Goal: Task Accomplishment & Management: Manage account settings

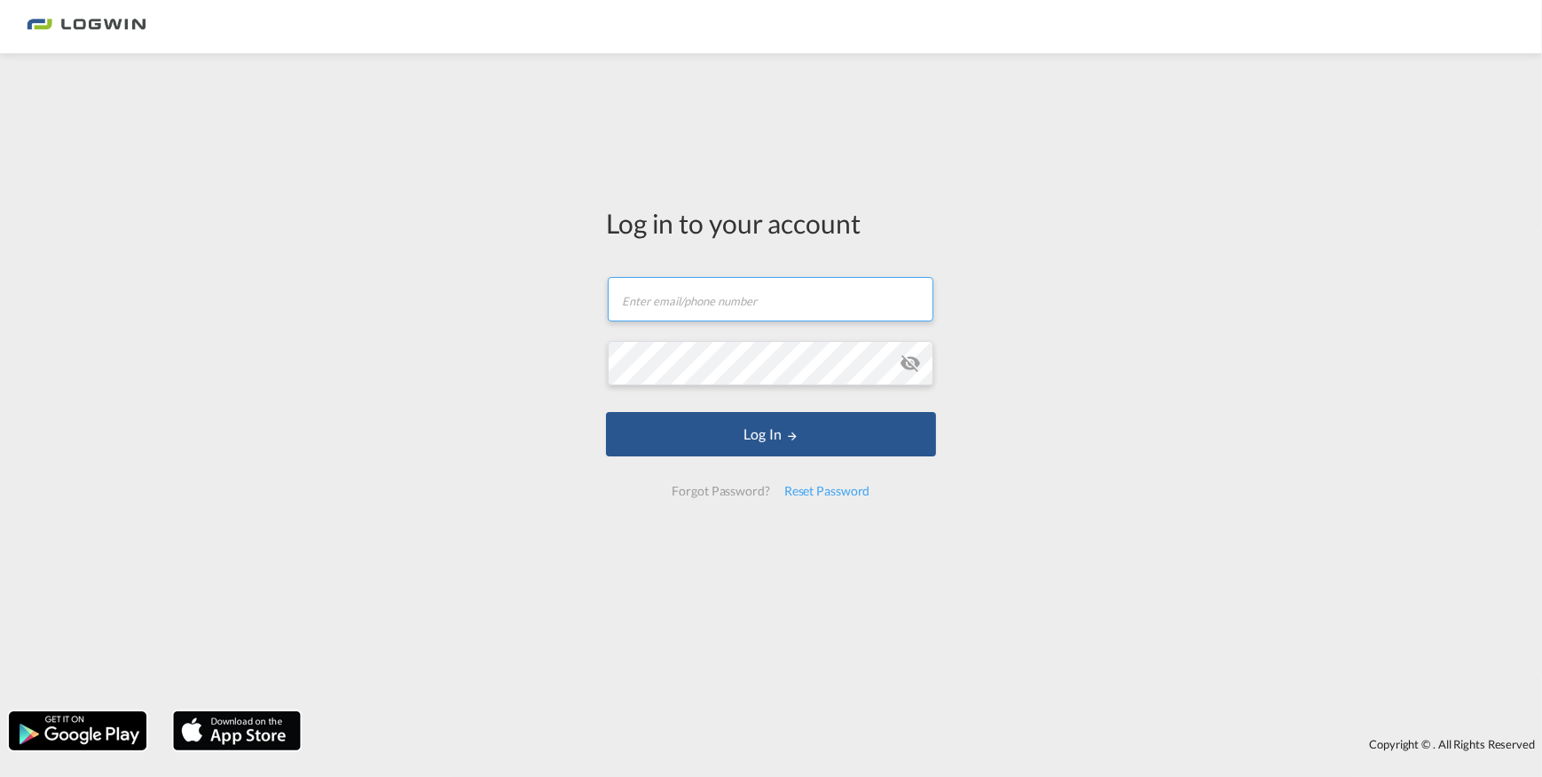
click at [762, 281] on input "text" at bounding box center [771, 299] width 326 height 44
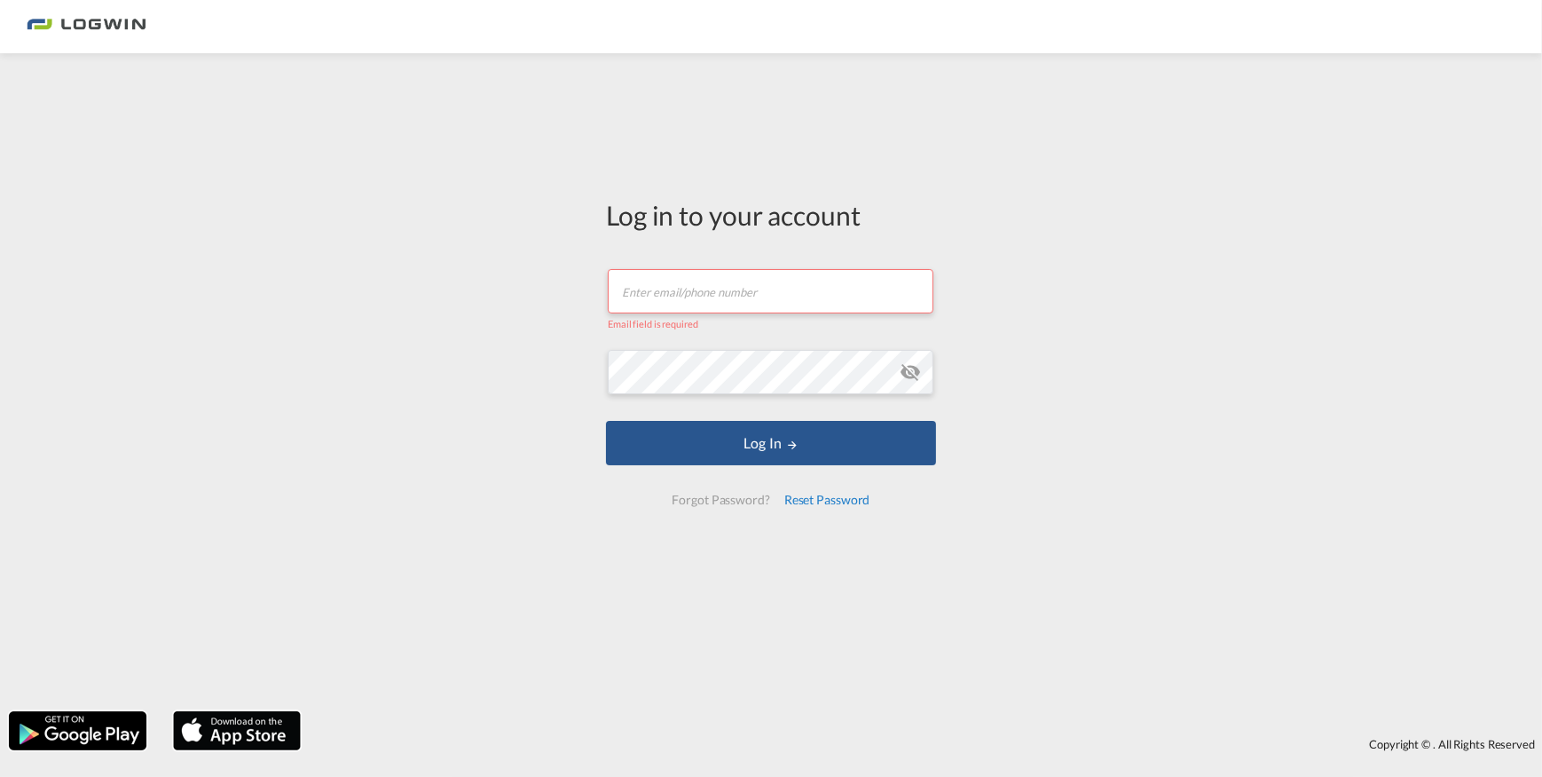
click at [816, 493] on div "Reset Password" at bounding box center [827, 500] width 100 height 32
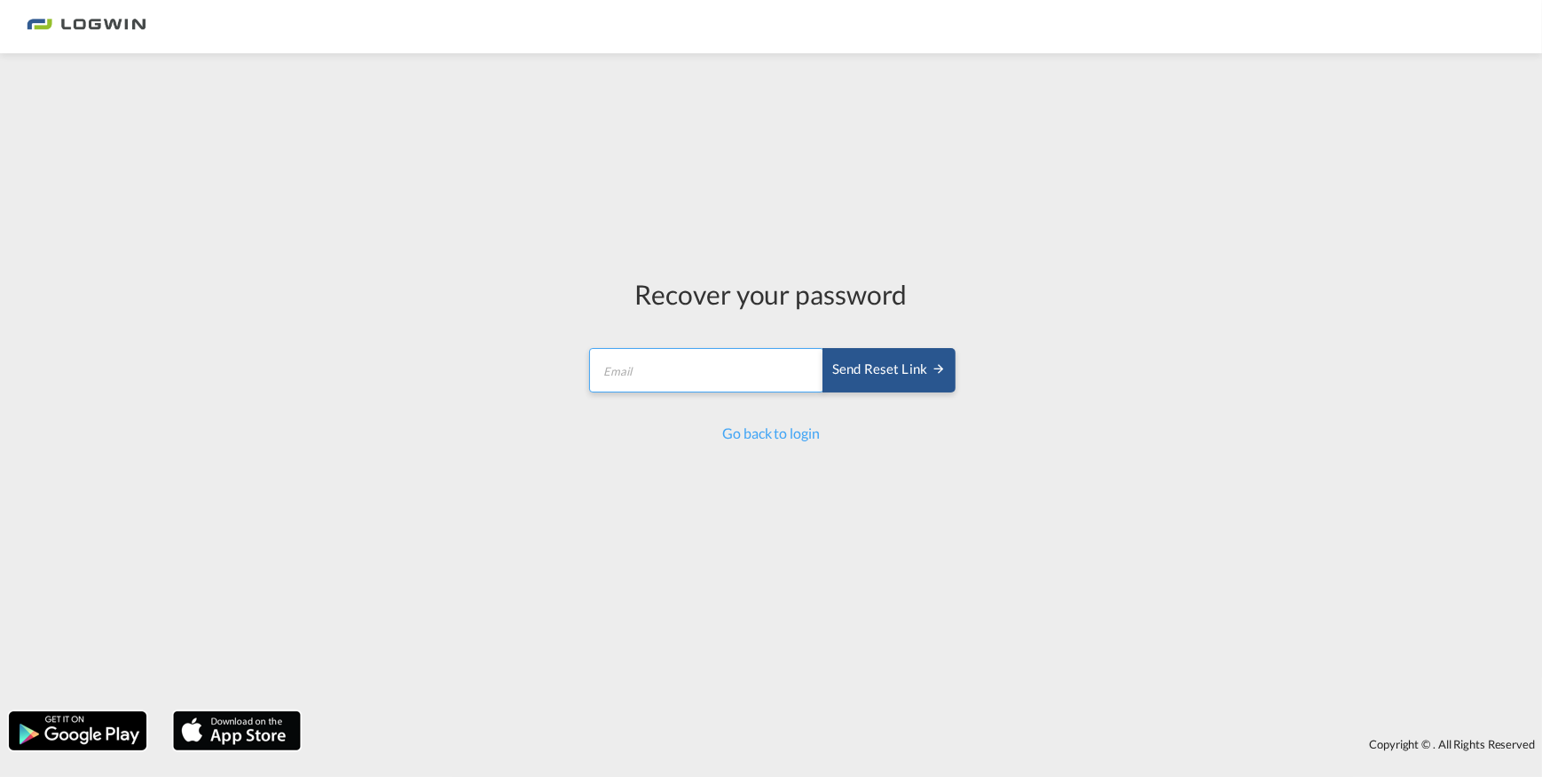
click at [732, 382] on input "email" at bounding box center [706, 370] width 235 height 44
paste input "Erika.Verano@logwin-logistics.com"
drag, startPoint x: 701, startPoint y: 373, endPoint x: 515, endPoint y: 366, distance: 186.5
click at [513, 366] on div "Recover your password Erika.Verano@logwin-logistics.com Send reset link Send re…" at bounding box center [771, 382] width 1542 height 640
type input "Erika.Verano@logwin-logistics.com"
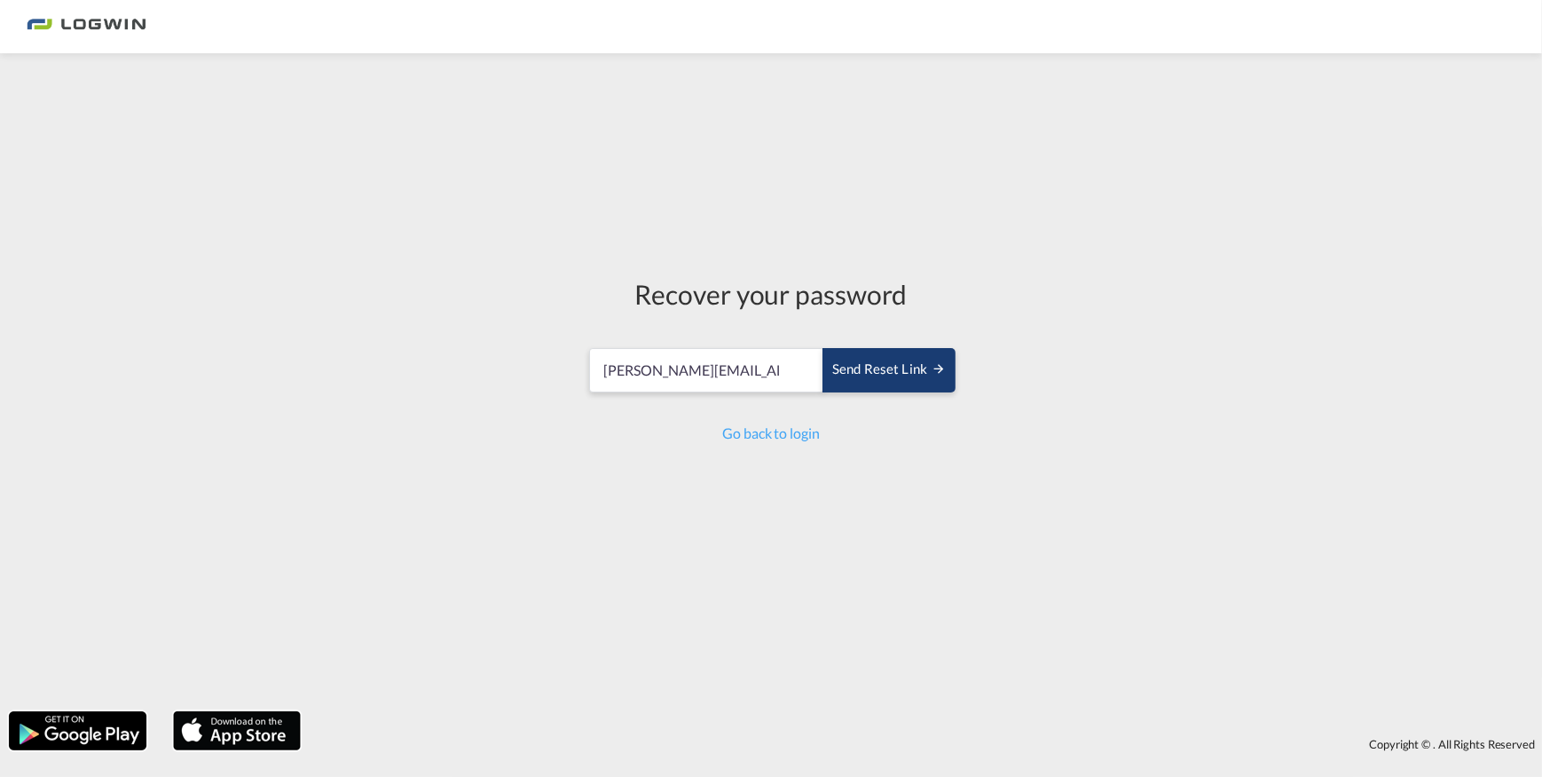
click at [882, 365] on div "Send reset link" at bounding box center [889, 369] width 114 height 20
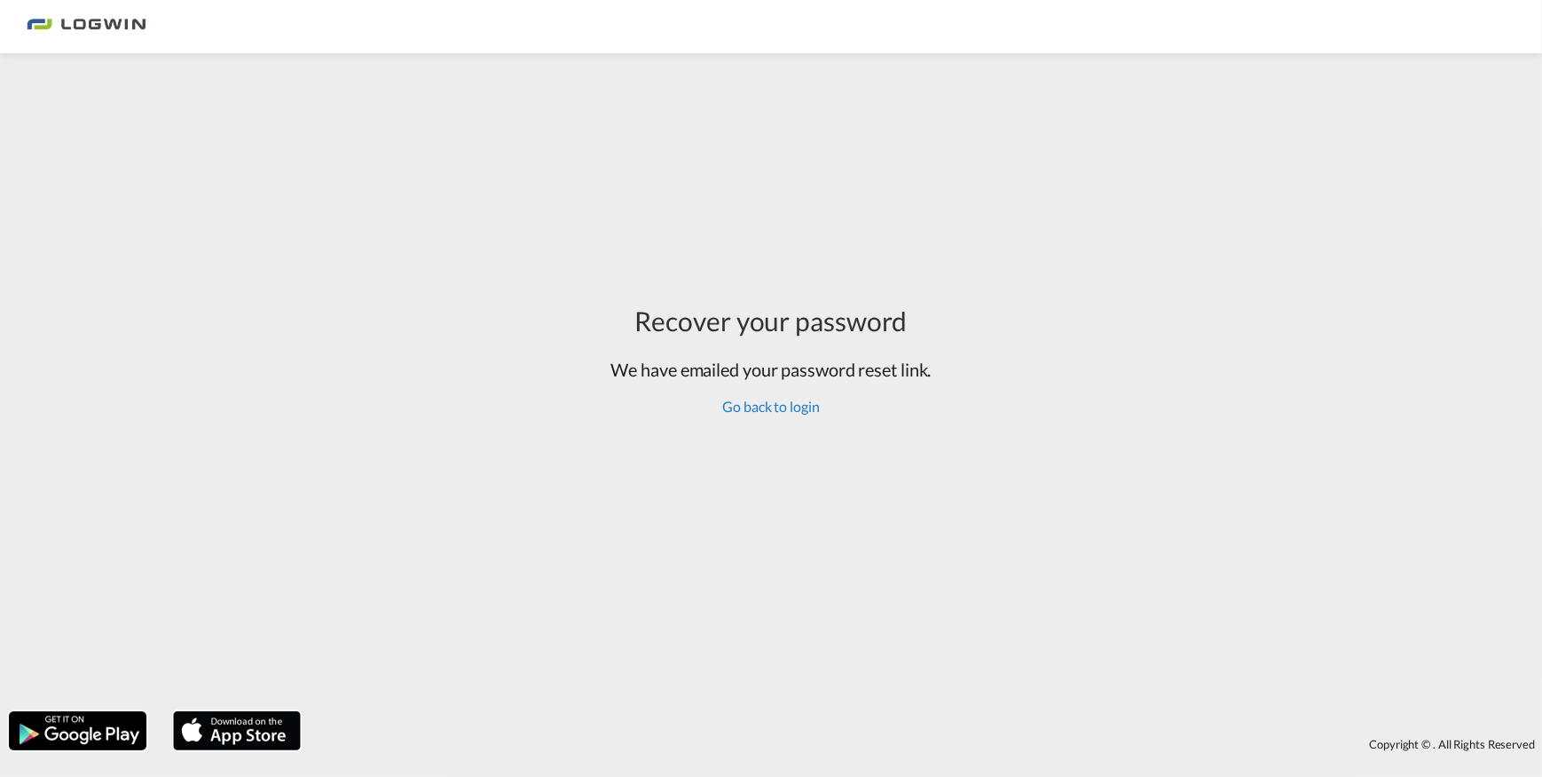
click at [777, 407] on link "Go back to login" at bounding box center [770, 406] width 97 height 17
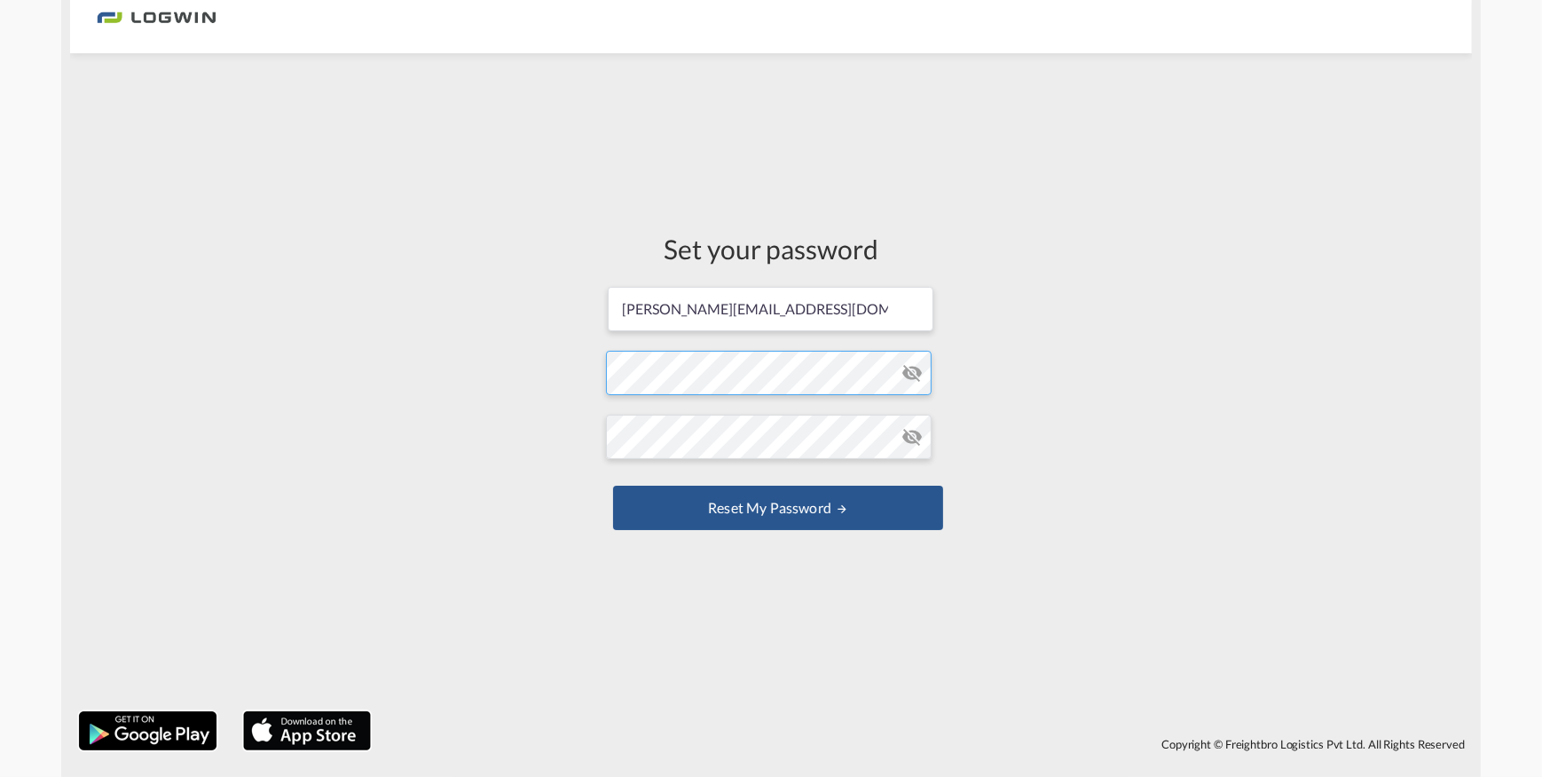
click at [769, 364] on form "[PERSON_NAME][EMAIL_ADDRESS][DOMAIN_NAME] Password must contain the following: …" at bounding box center [771, 410] width 330 height 250
click at [705, 480] on form "[PERSON_NAME][EMAIL_ADDRESS][DOMAIN_NAME] Password must contain the following: …" at bounding box center [771, 410] width 330 height 250
click at [613, 485] on button "Reset my password" at bounding box center [778, 507] width 330 height 44
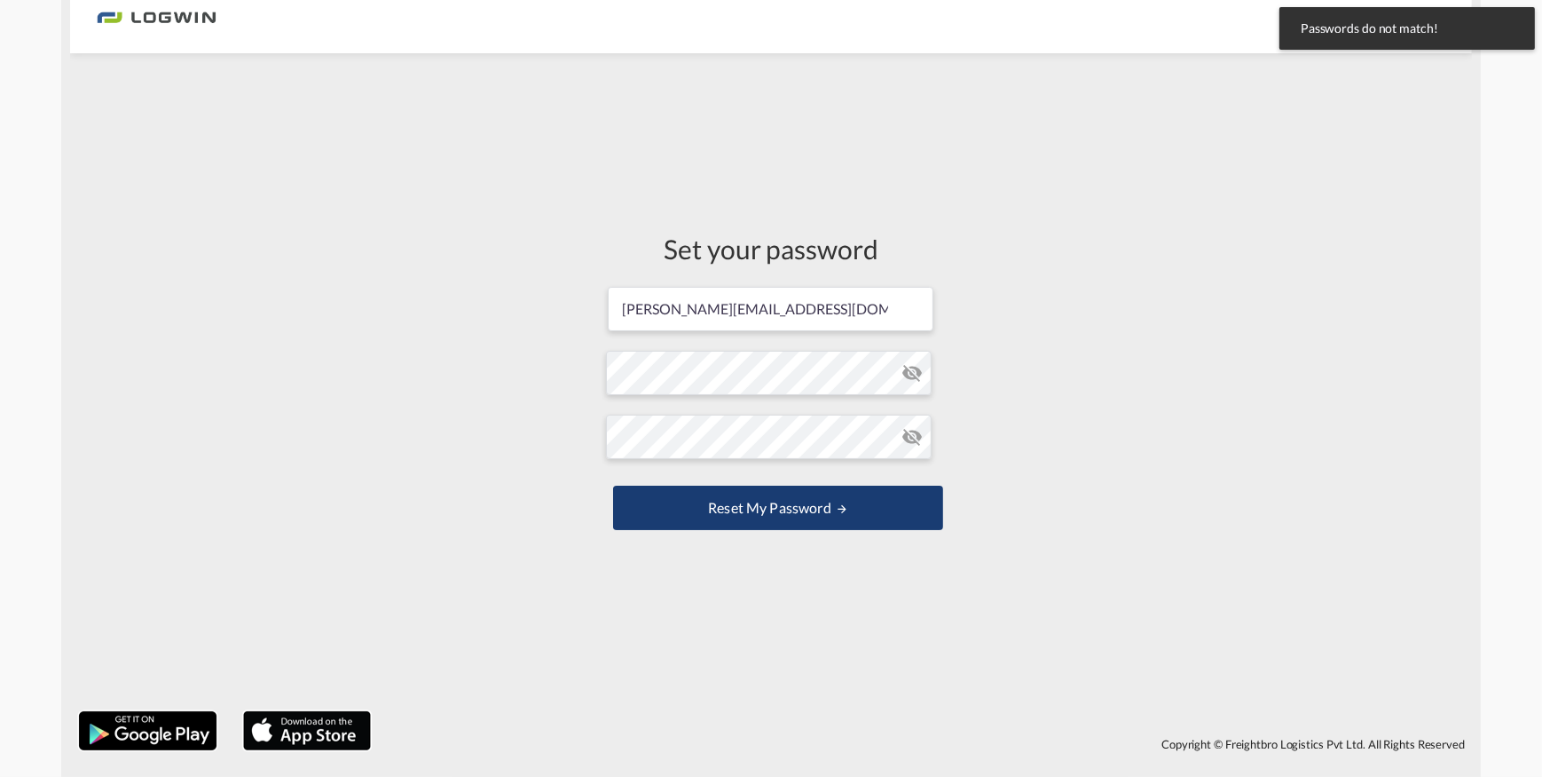
click at [846, 516] on button "Reset my password" at bounding box center [778, 507] width 330 height 44
click at [905, 375] on md-icon "icon-eye-off" at bounding box center [912, 372] width 21 height 21
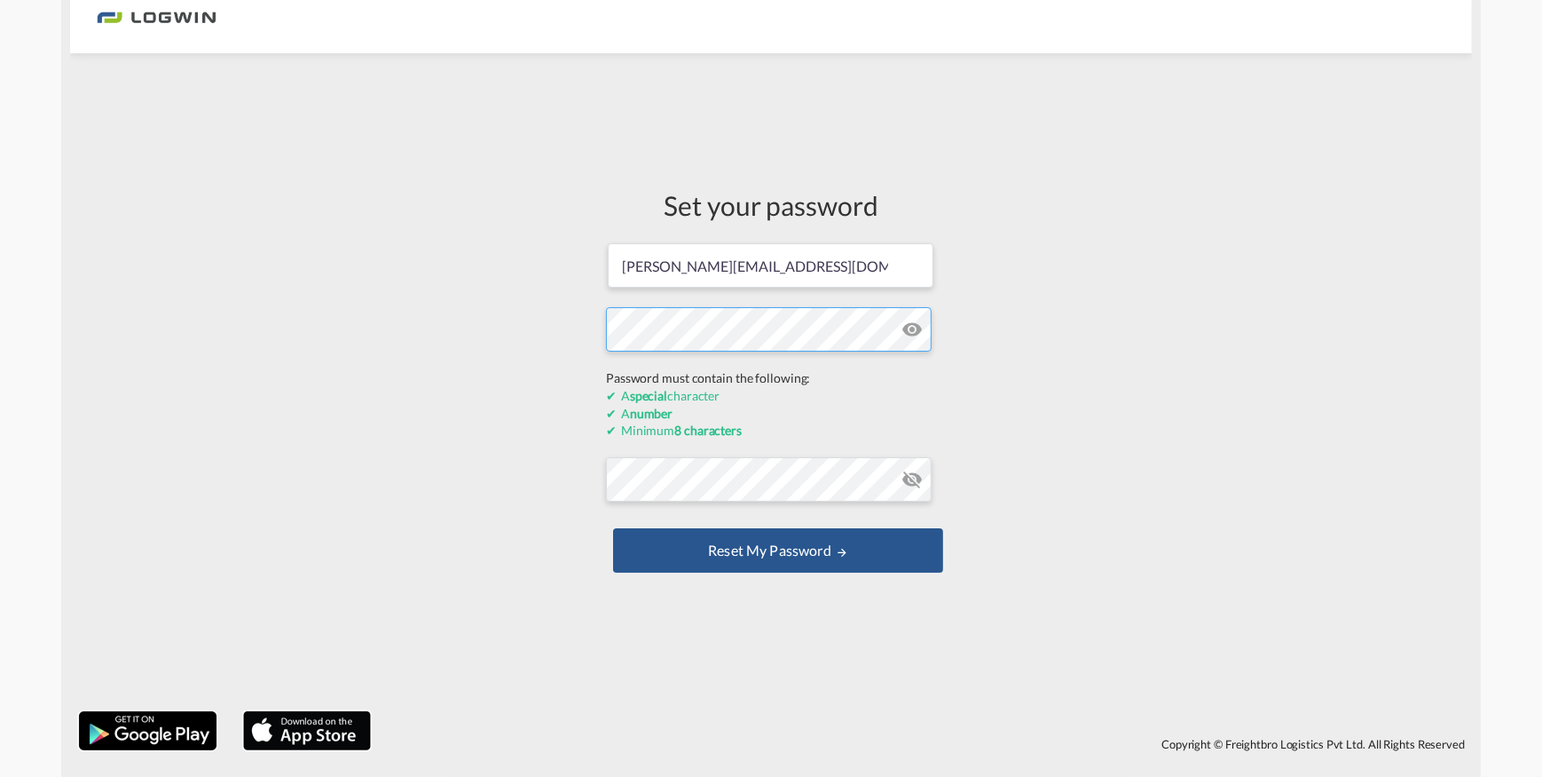
click at [504, 362] on div "Set your password [PERSON_NAME][EMAIL_ADDRESS][DOMAIN_NAME] Password must conta…" at bounding box center [771, 382] width 1402 height 640
click at [918, 327] on form "[PERSON_NAME][EMAIL_ADDRESS][DOMAIN_NAME] Password must contain the following: …" at bounding box center [771, 408] width 330 height 335
click at [563, 360] on div "Set your password [PERSON_NAME][EMAIL_ADDRESS][DOMAIN_NAME] Password must conta…" at bounding box center [771, 382] width 1402 height 640
click at [907, 472] on form "[PERSON_NAME][EMAIL_ADDRESS][DOMAIN_NAME] Password must contain the following: …" at bounding box center [771, 408] width 330 height 335
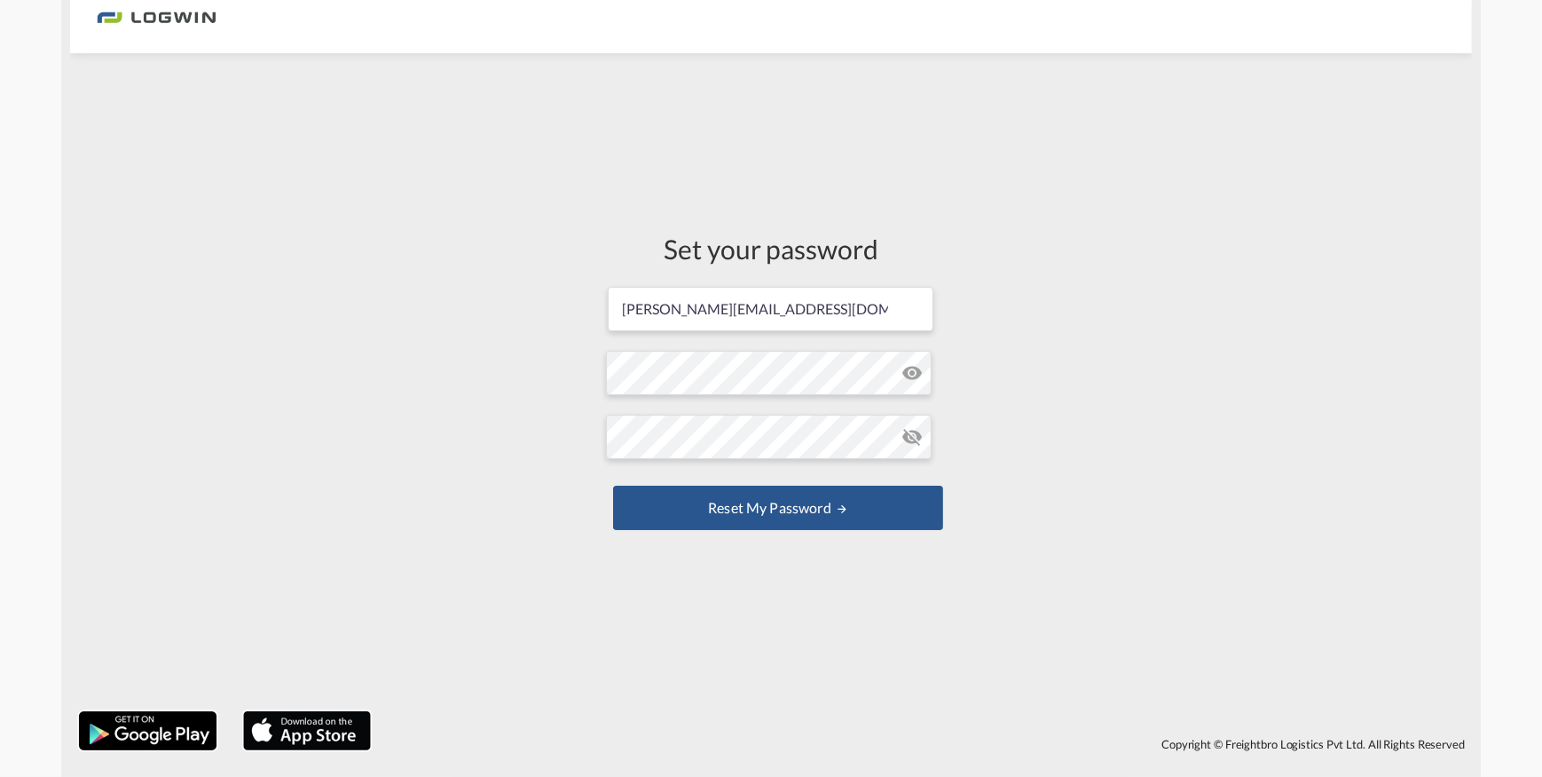
click at [905, 433] on md-icon "icon-eye-off" at bounding box center [912, 436] width 21 height 21
click at [721, 501] on button "Reset my password" at bounding box center [778, 507] width 330 height 44
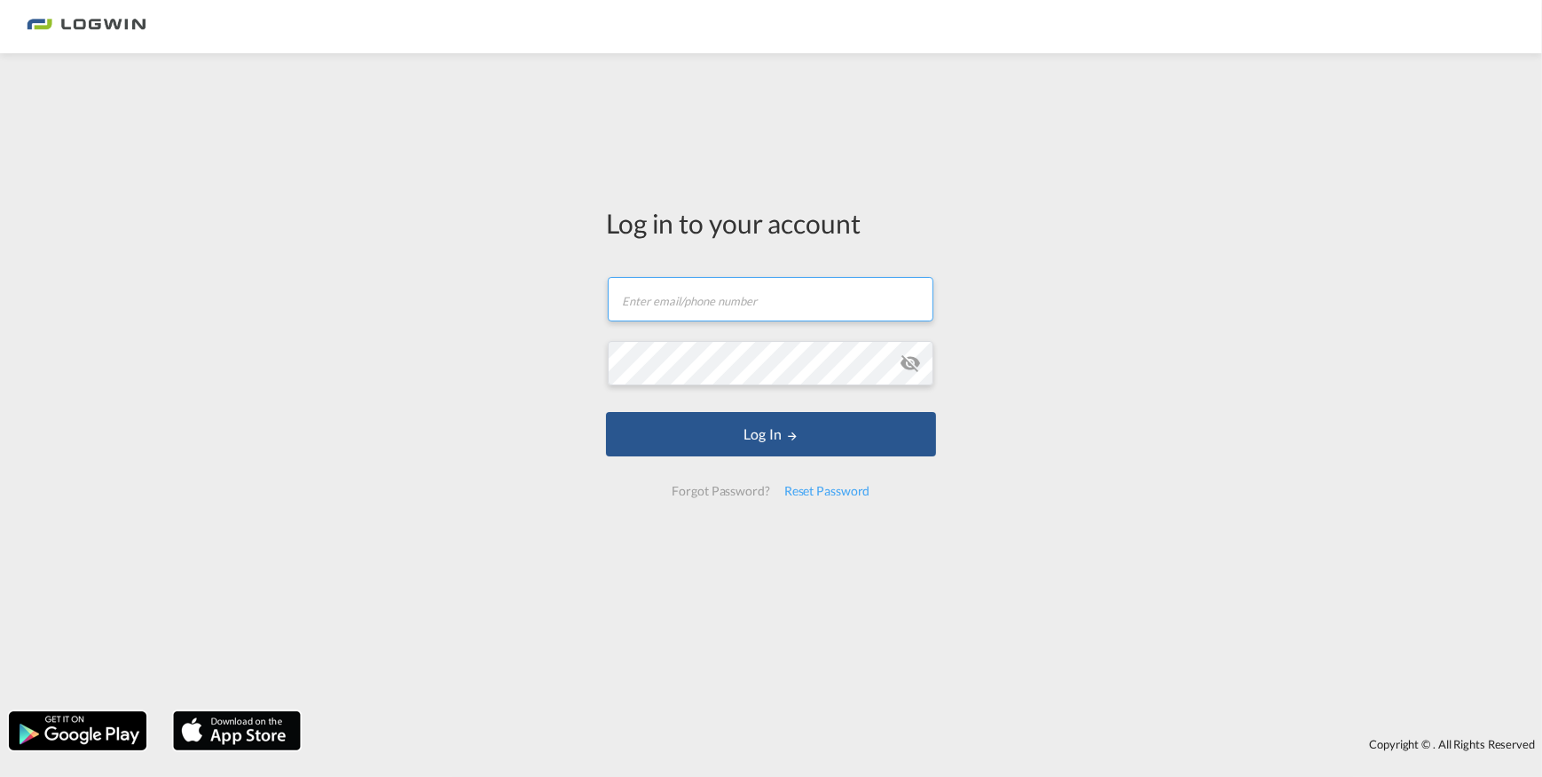
type input "[PERSON_NAME][EMAIL_ADDRESS][DOMAIN_NAME]"
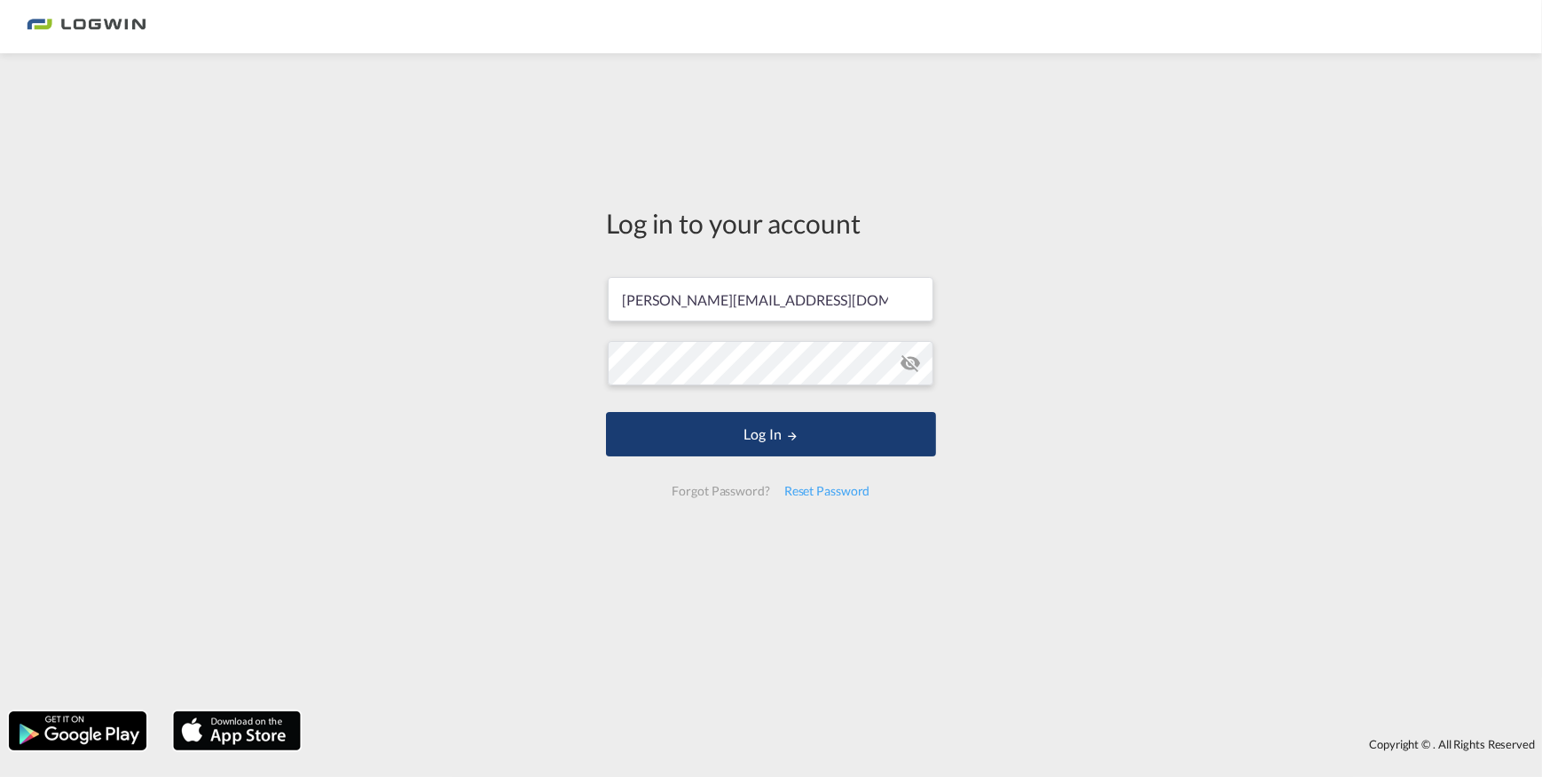
click at [753, 439] on button "Log In" at bounding box center [771, 434] width 330 height 44
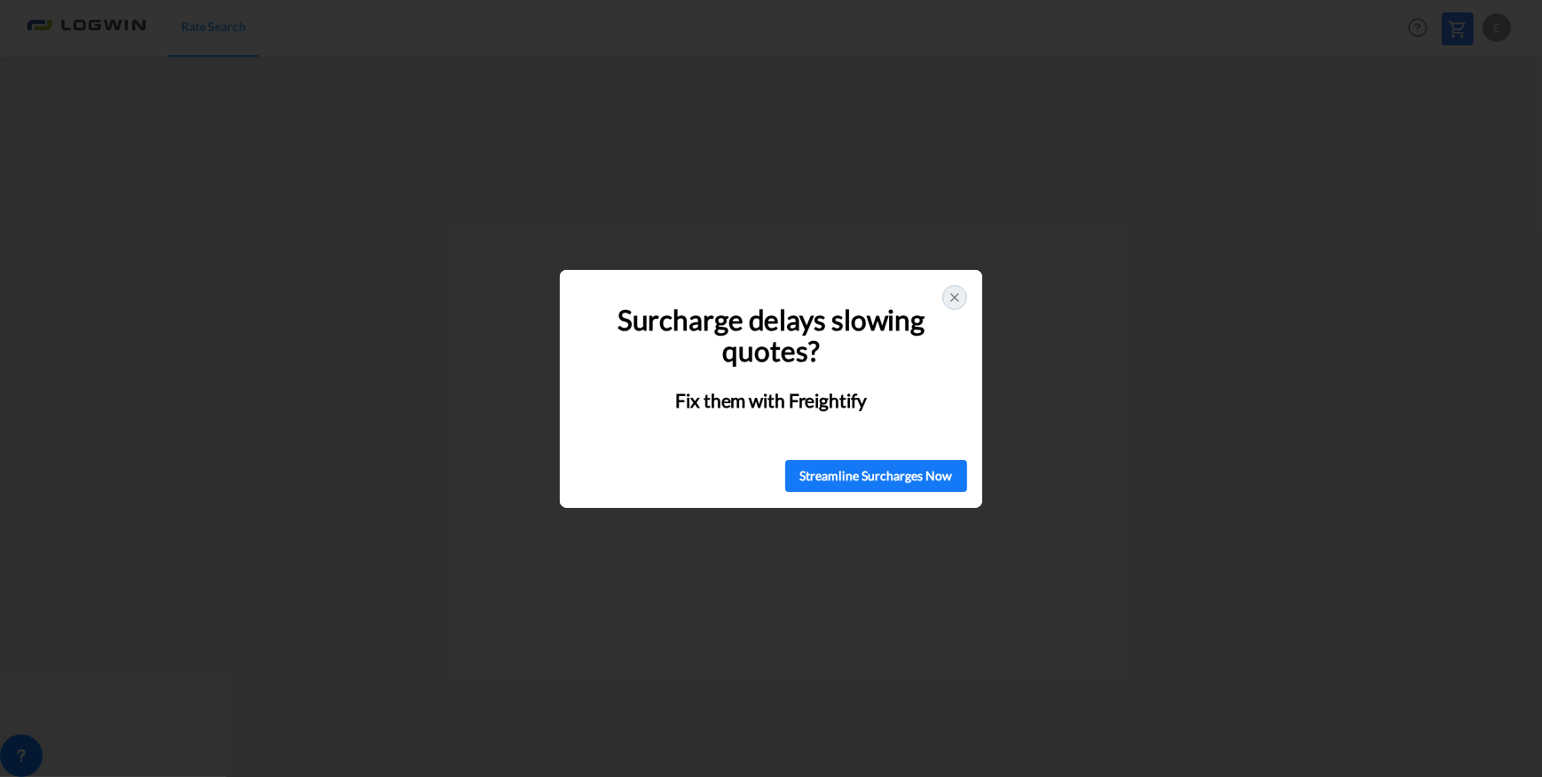
click at [958, 293] on icon at bounding box center [955, 297] width 14 height 14
